Goal: Information Seeking & Learning: Understand process/instructions

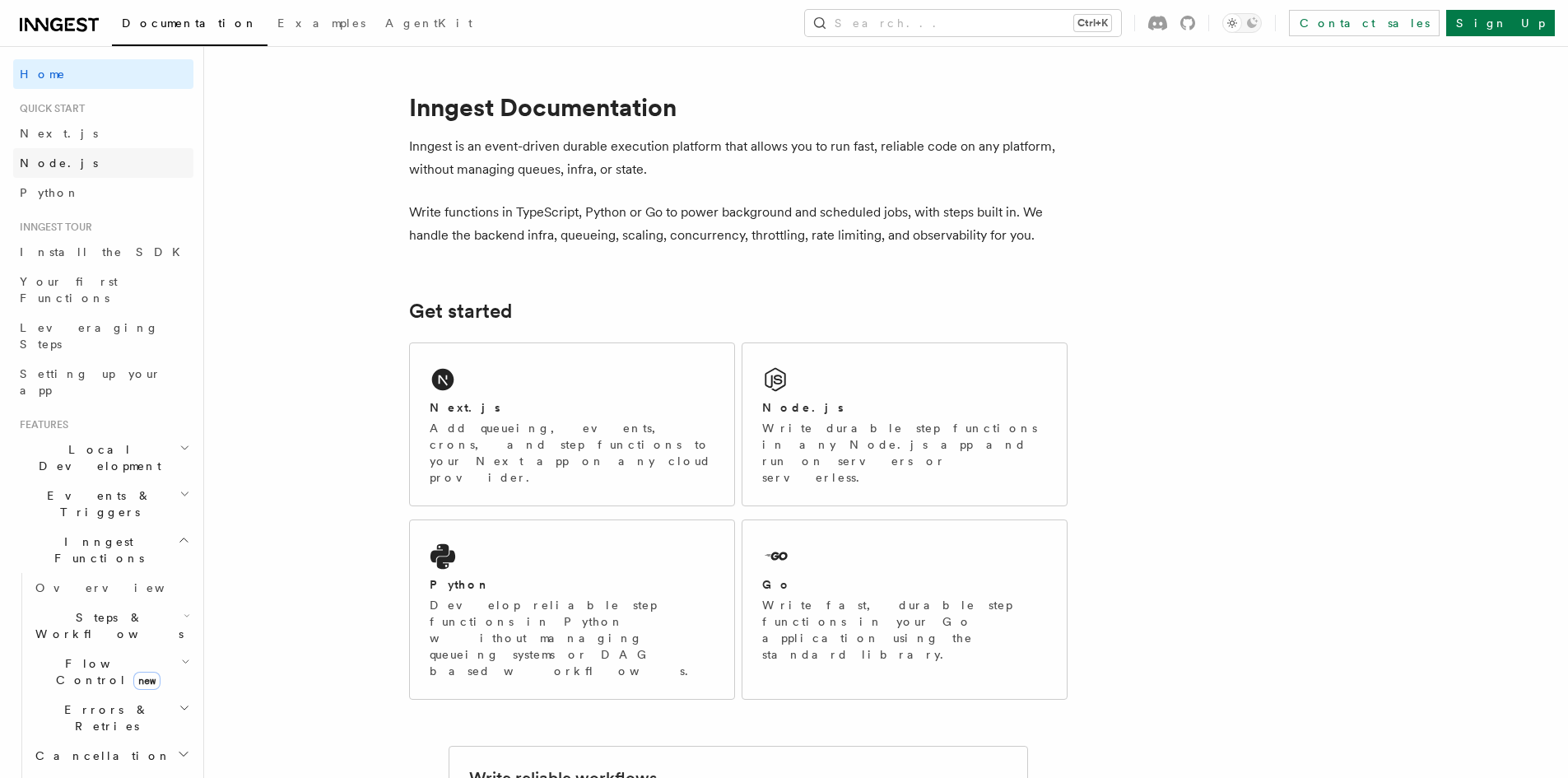
click at [42, 164] on span "Node.js" at bounding box center [59, 163] width 78 height 13
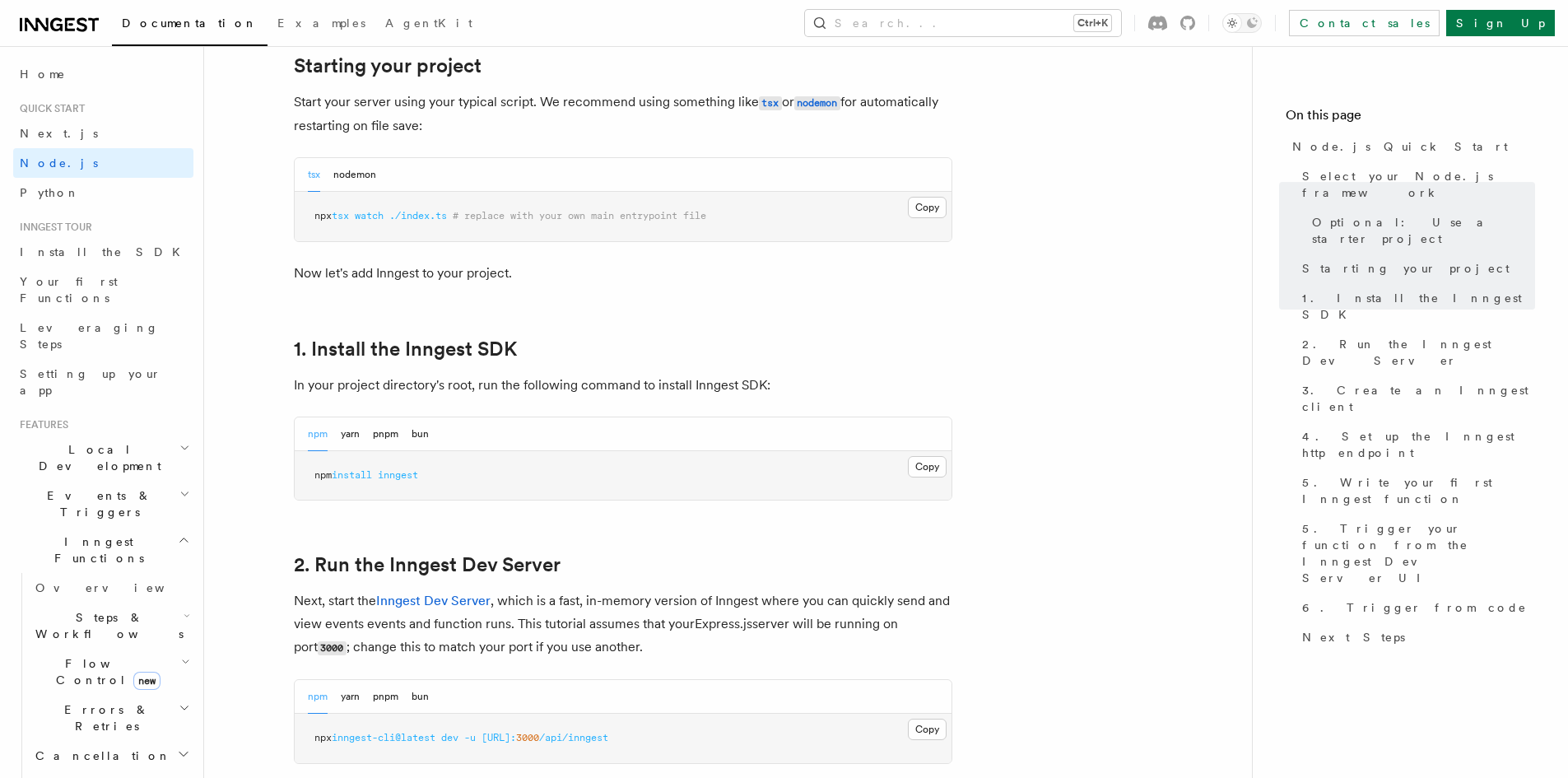
scroll to position [824, 0]
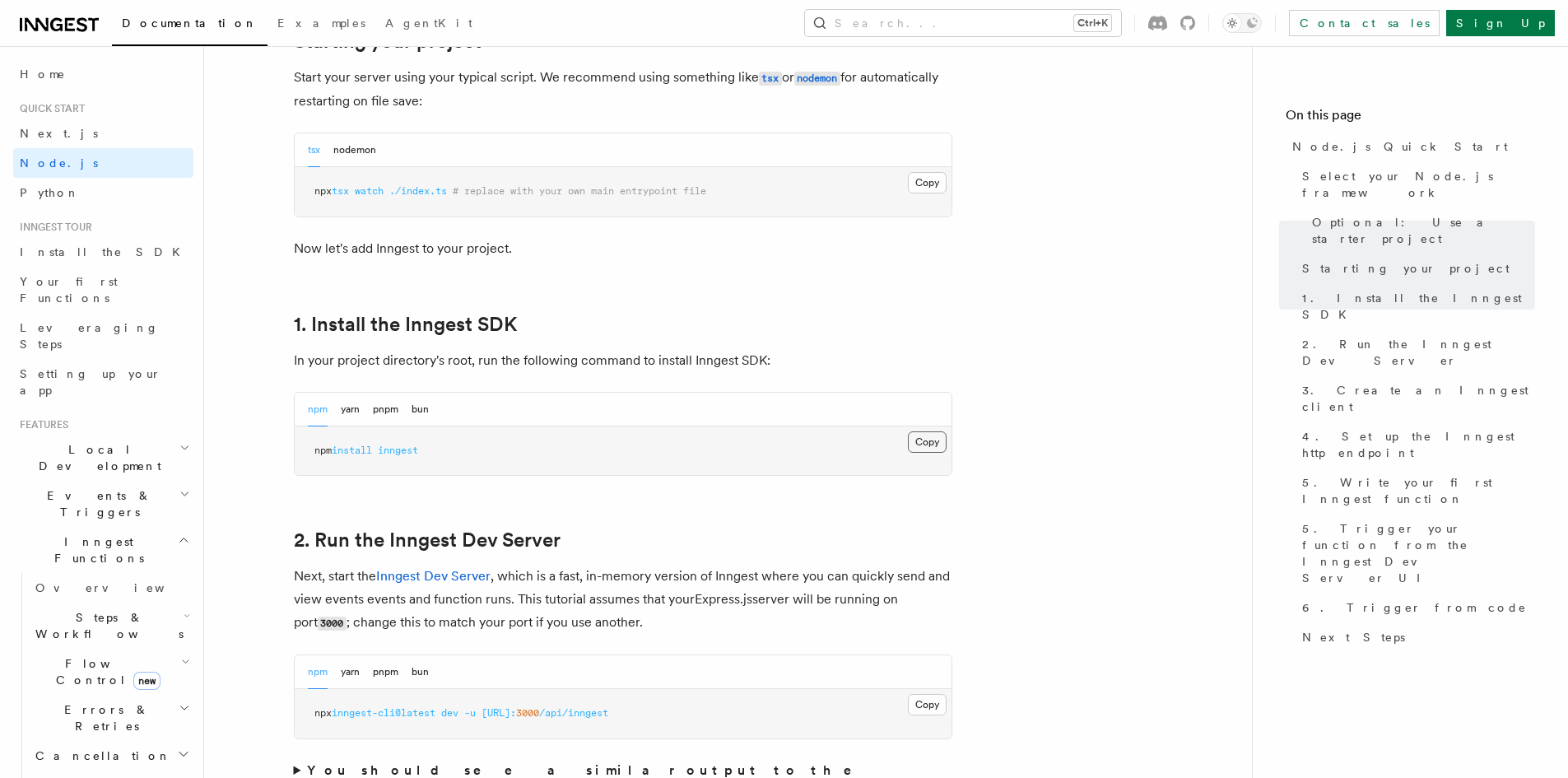
click at [929, 444] on button "Copy Copied" at bounding box center [928, 442] width 38 height 21
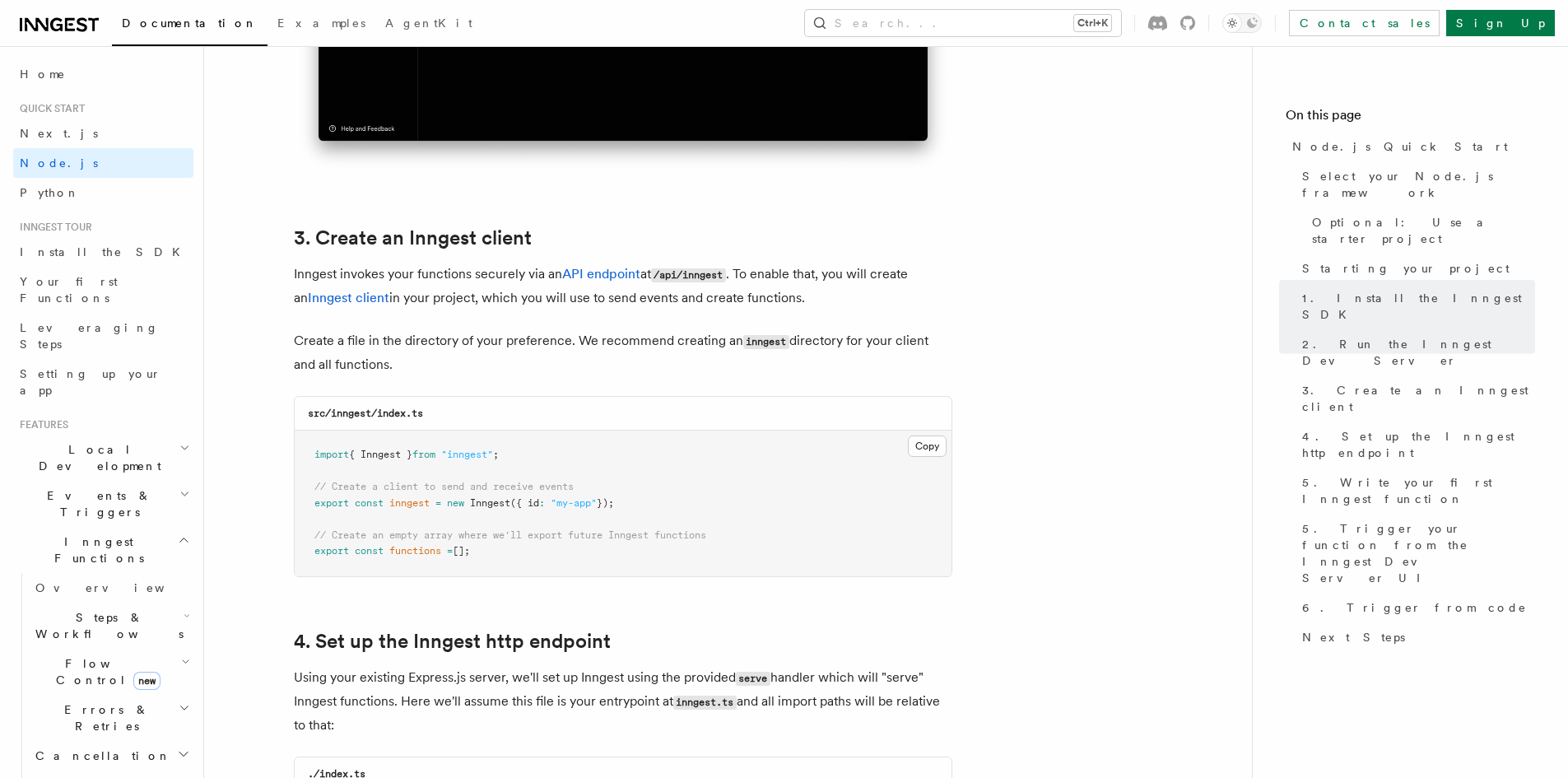
scroll to position [1977, 0]
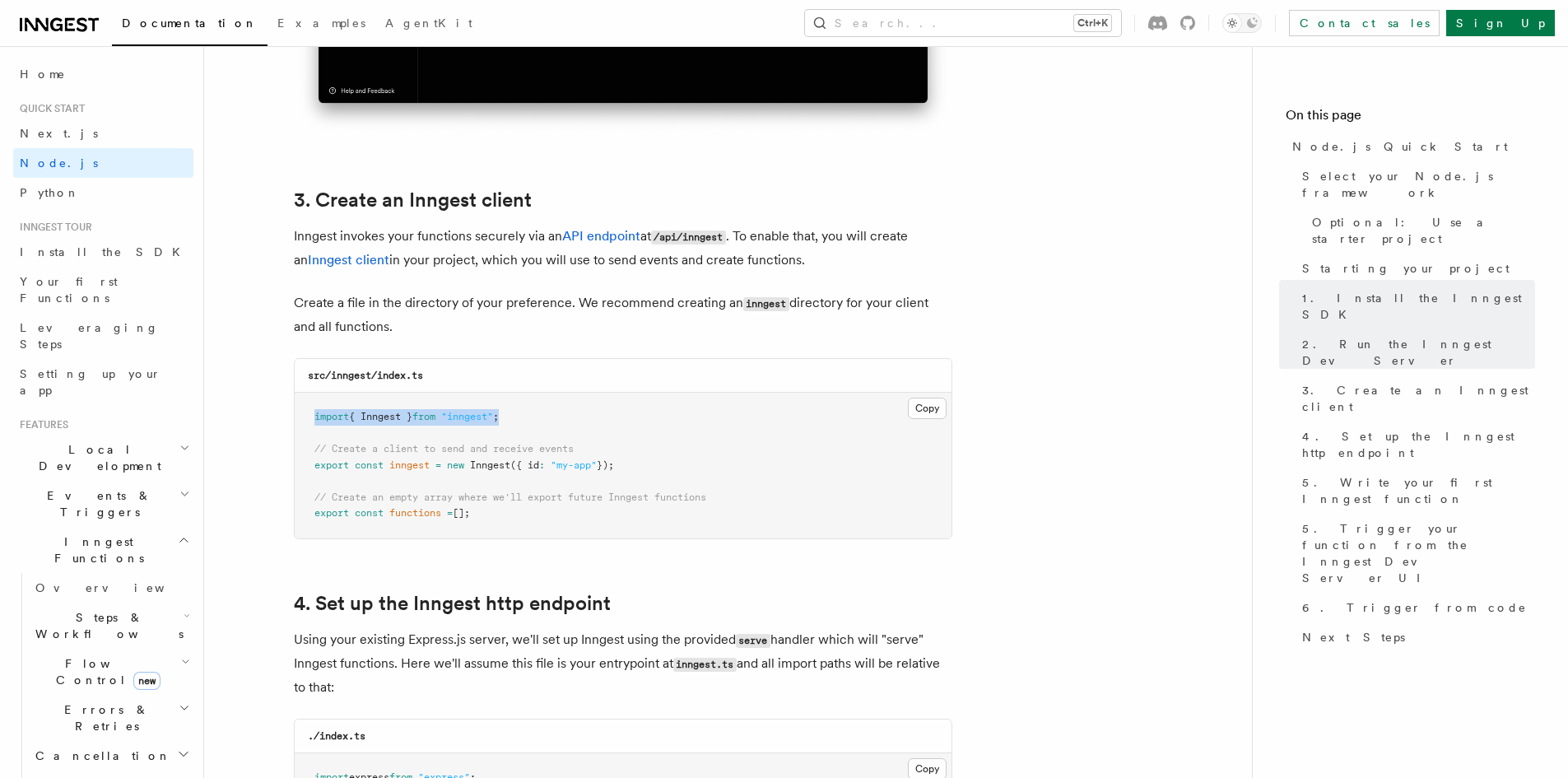
drag, startPoint x: 526, startPoint y: 416, endPoint x: 272, endPoint y: 417, distance: 254.0
copy span "import { Inngest } from "inngest" ;"
click at [903, 446] on pre "import { Inngest } from "inngest" ; // Create a client to send and receive even…" at bounding box center [623, 465] width 657 height 146
drag, startPoint x: 526, startPoint y: 421, endPoint x: 286, endPoint y: 399, distance: 241.0
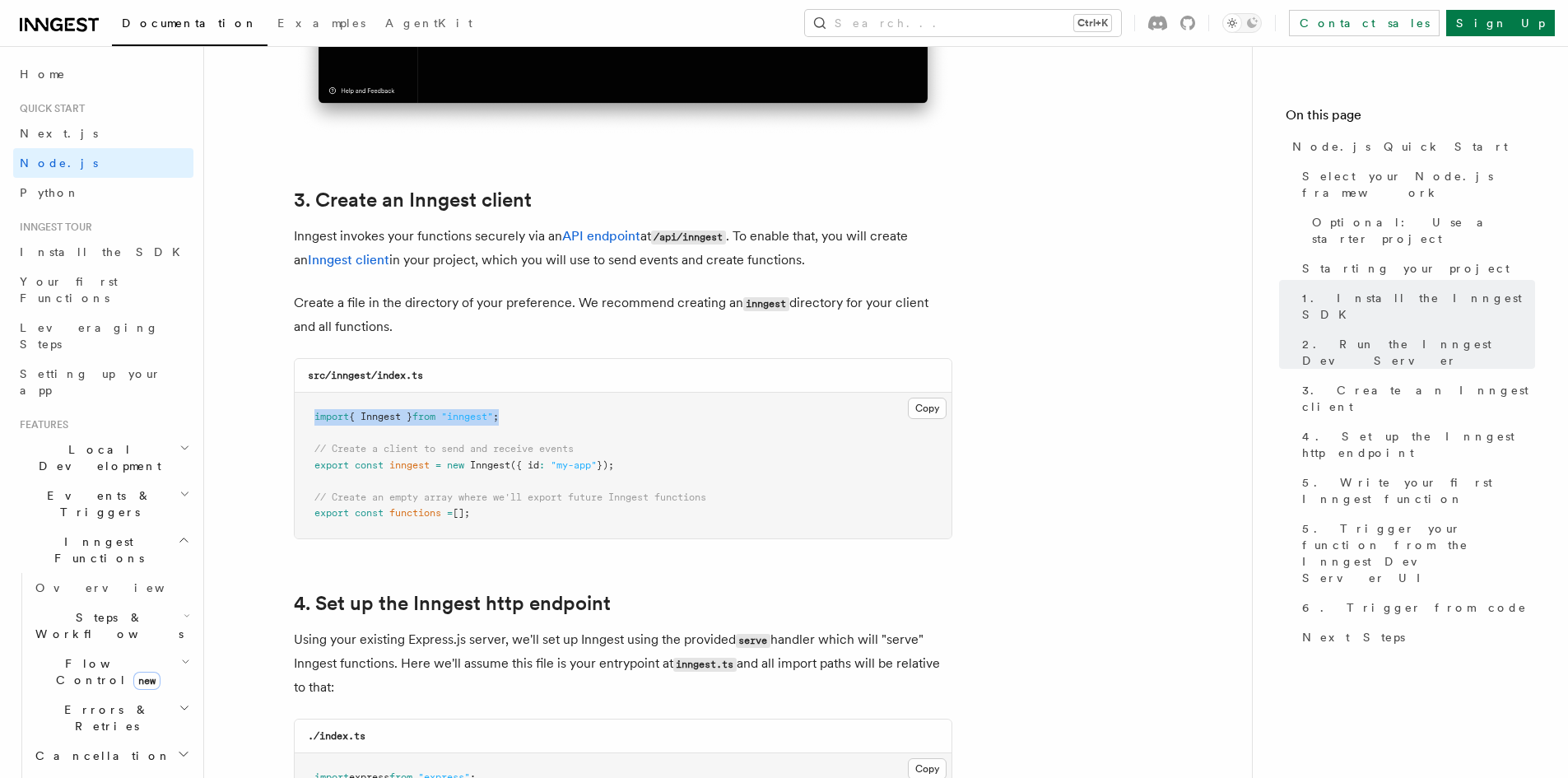
copy span "import { Inngest } from "inngest" ;"
drag, startPoint x: 556, startPoint y: 462, endPoint x: 263, endPoint y: 459, distance: 293.0
copy span "export const inngest = new Inngest ({ id : "my-app" });"
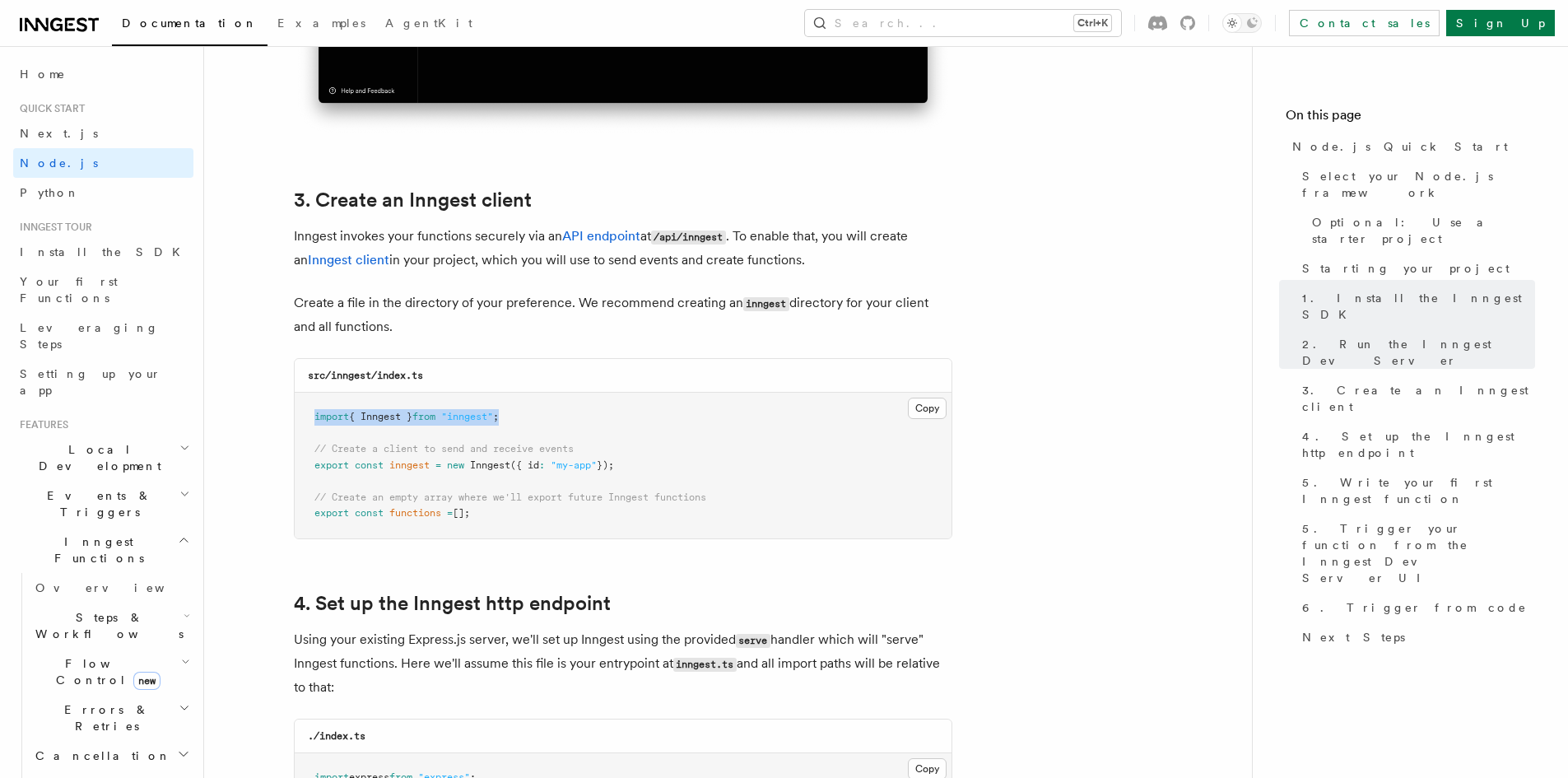
click at [672, 467] on pre "import { Inngest } from "inngest" ; // Create a client to send and receive even…" at bounding box center [623, 465] width 657 height 146
drag, startPoint x: 669, startPoint y: 467, endPoint x: 259, endPoint y: 454, distance: 410.2
copy code "// Create a client to send and receive events export const inngest = new Innges…"
drag, startPoint x: 456, startPoint y: 517, endPoint x: 286, endPoint y: 492, distance: 171.8
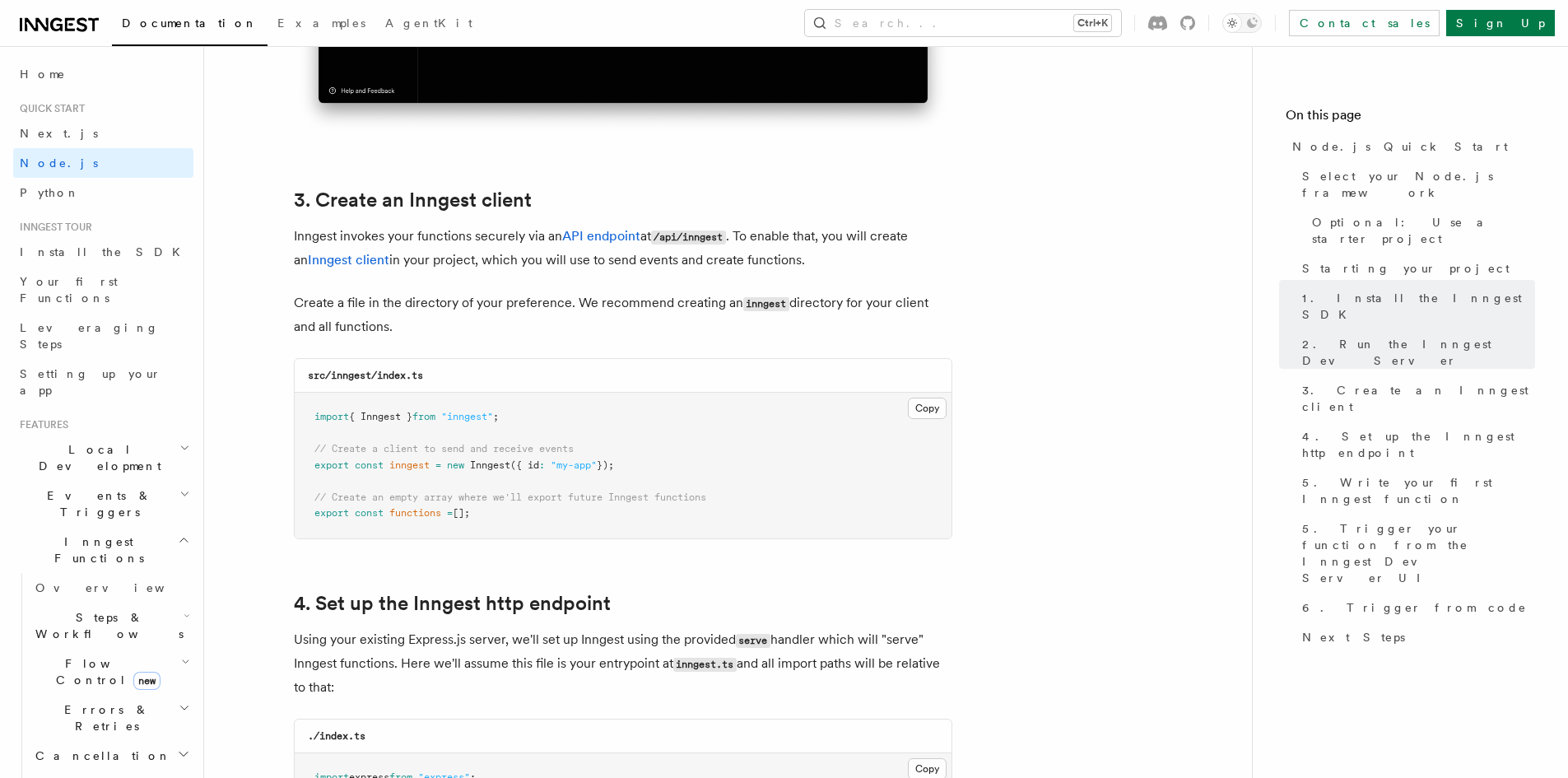
copy code "// Create an empty array where we'll export future Inngest functions export con…"
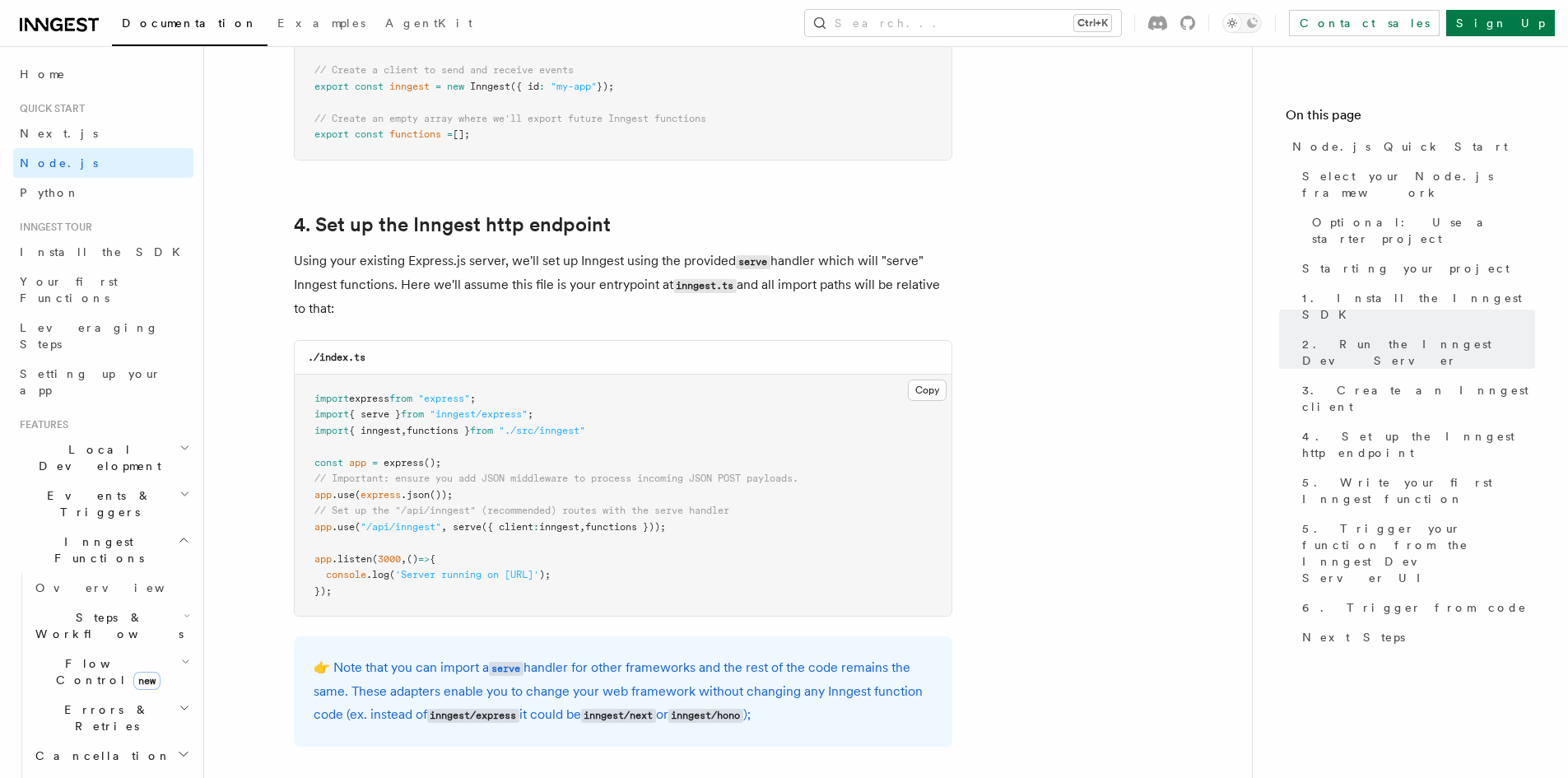
scroll to position [2389, 0]
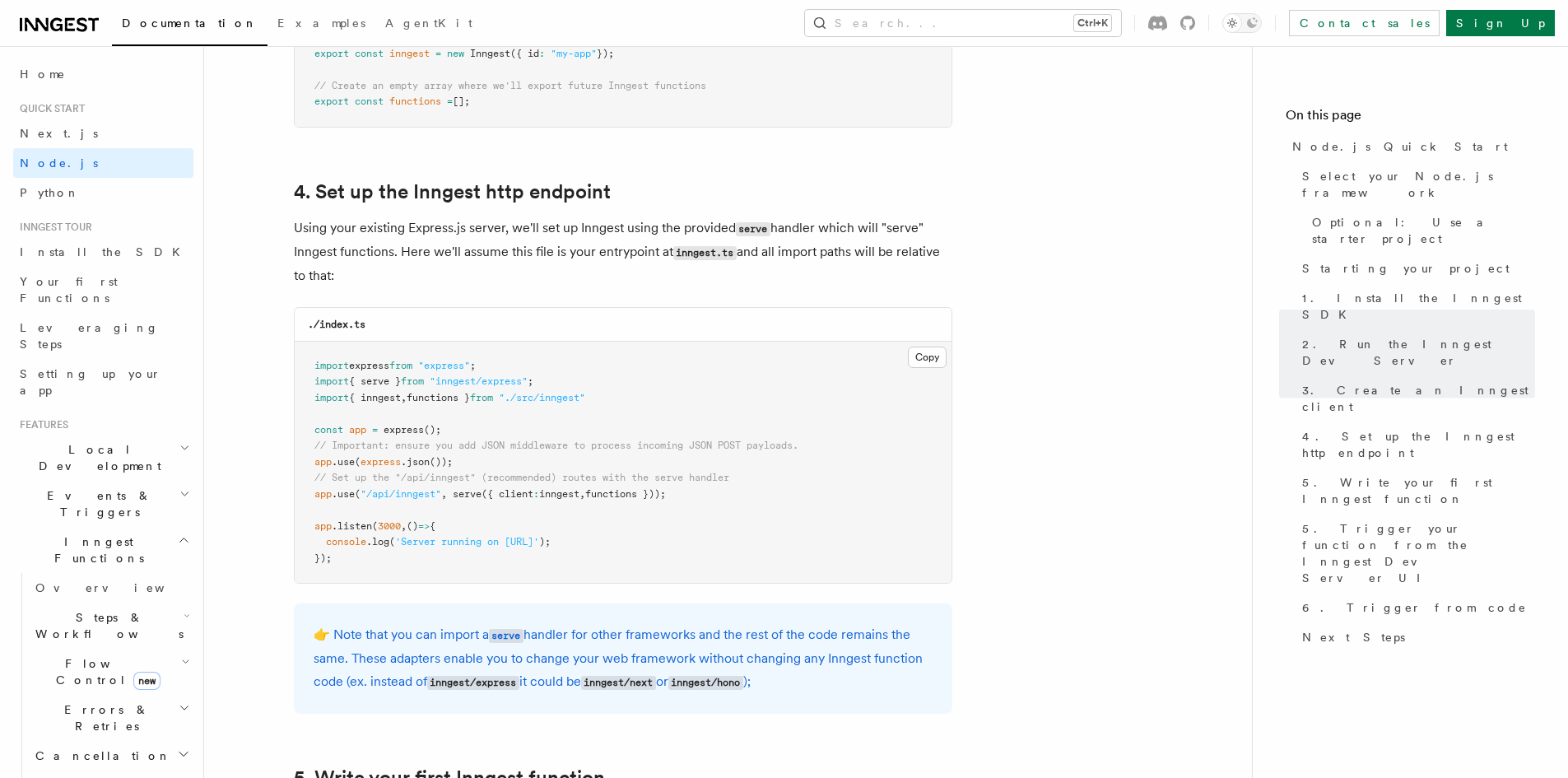
drag, startPoint x: 456, startPoint y: 494, endPoint x: 703, endPoint y: 492, distance: 247.0
click at [703, 492] on pre "import express from "express" ; import { serve } from "inngest/express" ; impor…" at bounding box center [623, 462] width 657 height 243
copy span "serve ({ client : inngest , functions }));"
drag, startPoint x: 612, startPoint y: 395, endPoint x: 293, endPoint y: 389, distance: 319.1
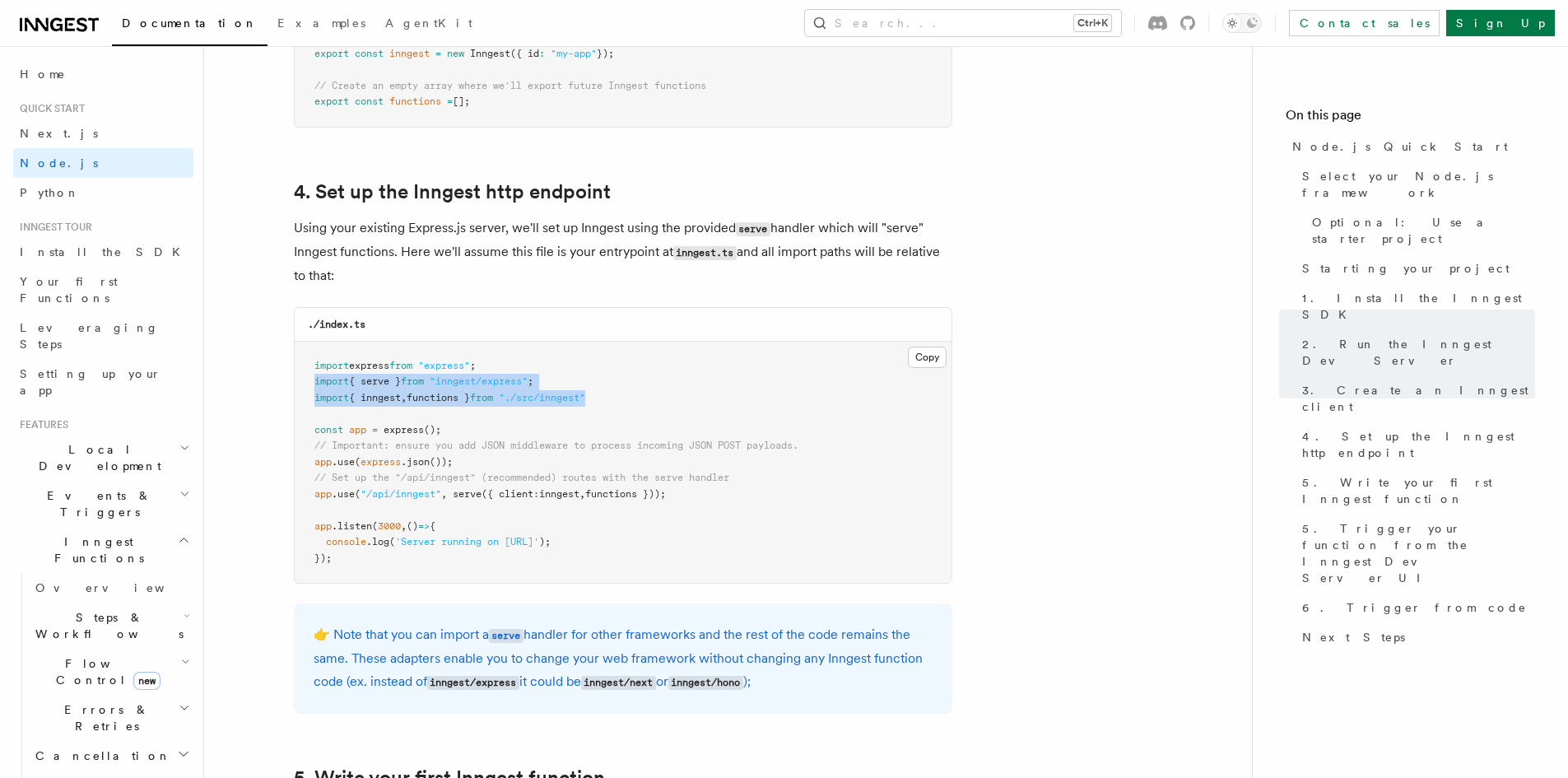
click at [294, 389] on div "./index.ts Copy Copied import express from "express" ; import { serve } from "i…" at bounding box center [623, 446] width 659 height 277
copy code "import { serve } from "inngest/express" ; import { inngest , functions } from "…"
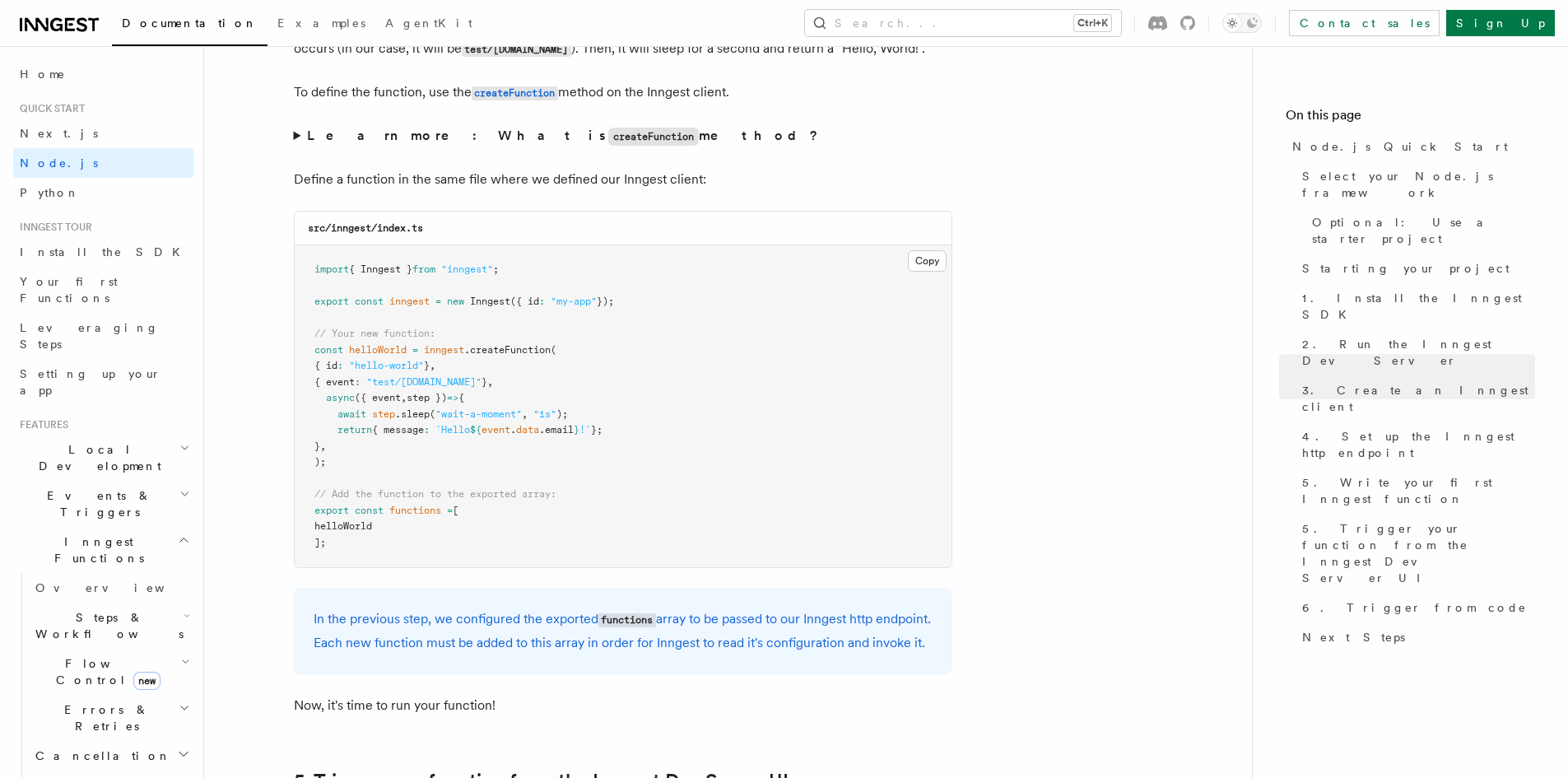
scroll to position [3212, 0]
